Goal: Task Accomplishment & Management: Use online tool/utility

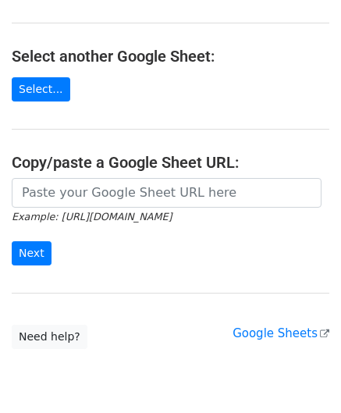
scroll to position [156, 0]
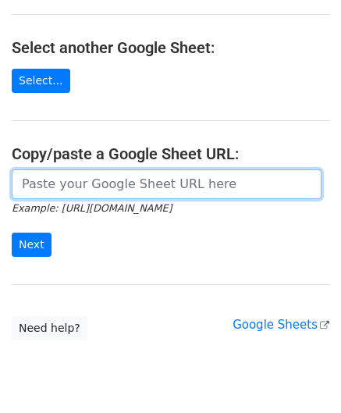
click at [91, 184] on input "url" at bounding box center [167, 185] width 310 height 30
paste input "https://docs.google.com/spreadsheets/d/1kxcER0FR4jL_aUWttR_3BYLcNkHKrTocMSPzot2…"
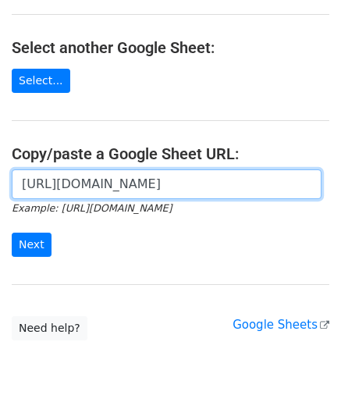
scroll to position [0, 330]
type input "https://docs.google.com/spreadsheets/d/1kxcER0FR4jL_aUWttR_3BYLcNkHKrTocMSPzot2…"
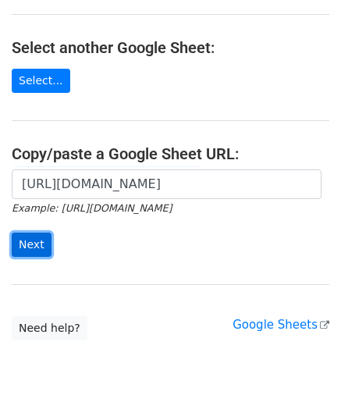
click at [38, 250] on input "Next" at bounding box center [32, 245] width 40 height 24
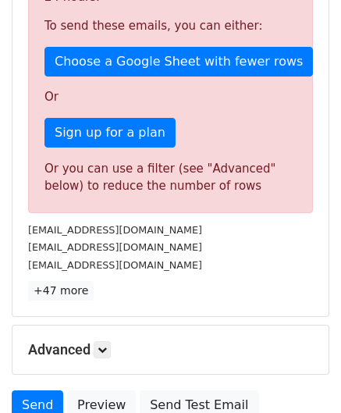
scroll to position [527, 0]
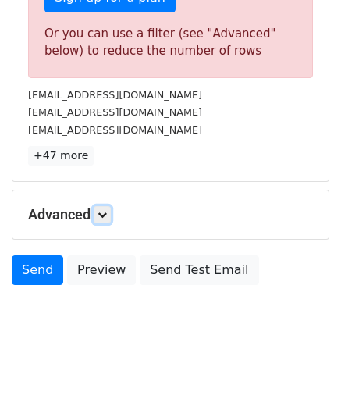
drag, startPoint x: 103, startPoint y: 208, endPoint x: 134, endPoint y: 237, distance: 42.6
click at [103, 210] on icon at bounding box center [102, 214] width 9 height 9
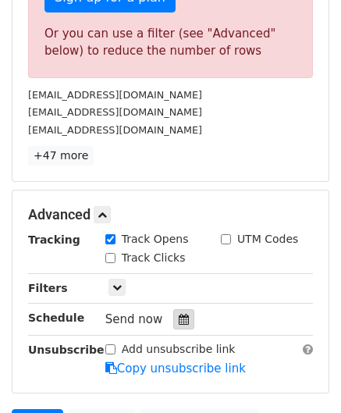
click at [179, 314] on icon at bounding box center [184, 319] width 10 height 11
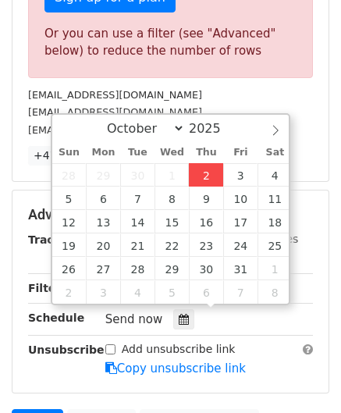
type input "[DATE] 12:00"
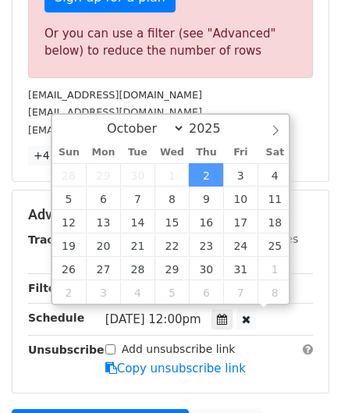
scroll to position [0, 0]
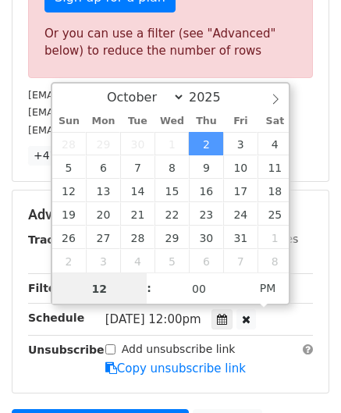
paste input "8"
type input "8"
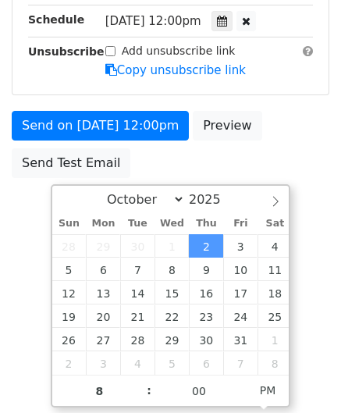
type input "[DATE] 20:00"
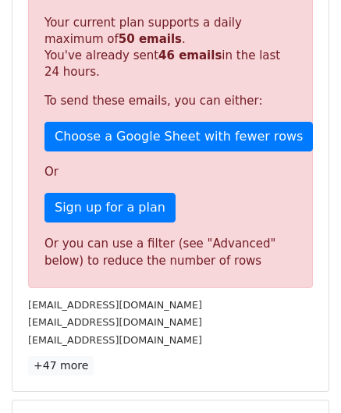
scroll to position [716, 0]
